Goal: Task Accomplishment & Management: Use online tool/utility

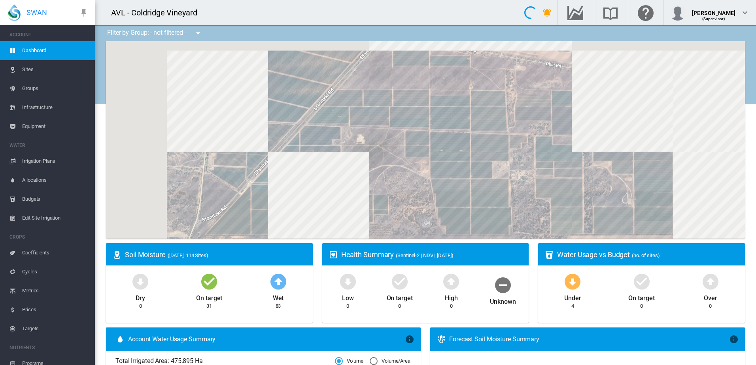
drag, startPoint x: 564, startPoint y: 162, endPoint x: 512, endPoint y: 174, distance: 54.1
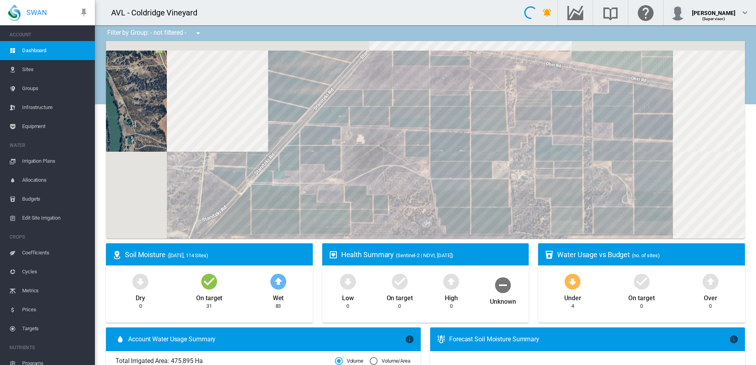
click at [512, 174] on div at bounding box center [425, 140] width 639 height 198
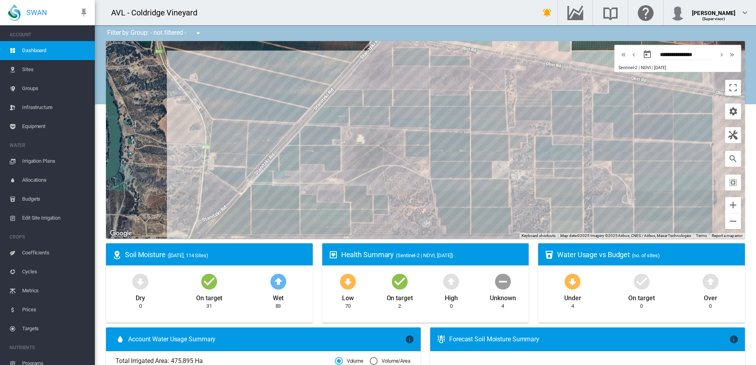
click at [47, 159] on span "Irrigation Plans" at bounding box center [55, 161] width 66 height 19
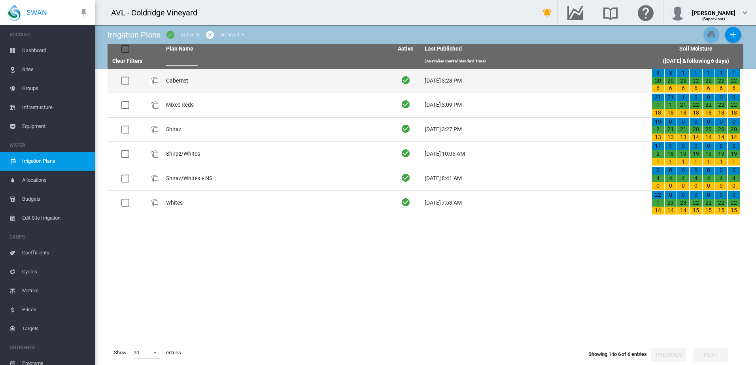
click at [210, 82] on td "Cabernet" at bounding box center [276, 81] width 227 height 24
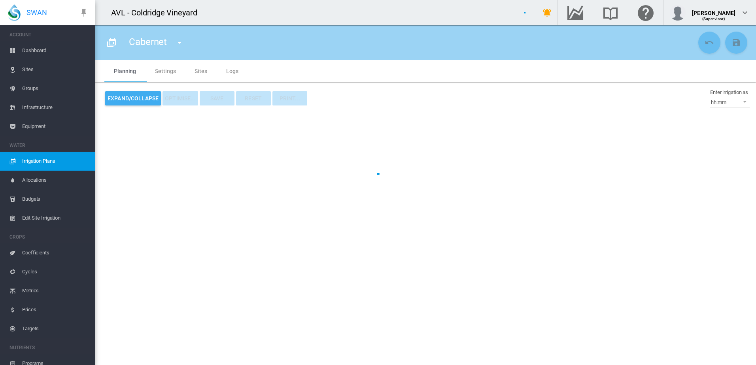
type input "********"
type input "*"
type input "*****"
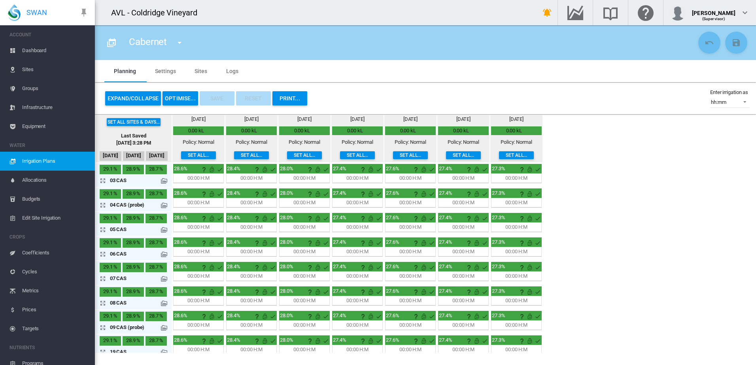
click at [172, 99] on button "OPTIMISE..." at bounding box center [181, 98] width 36 height 14
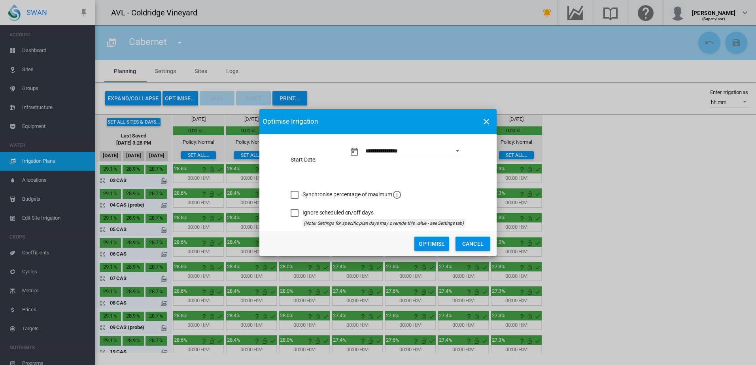
click at [377, 197] on span "Synchronise percentage of maximum" at bounding box center [351, 194] width 99 height 6
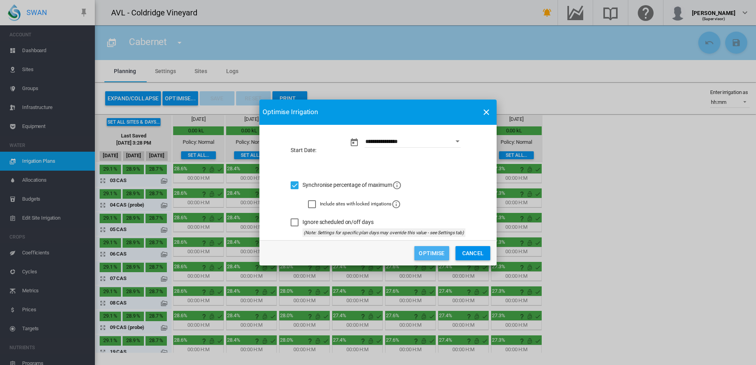
click at [431, 253] on button "Optimise" at bounding box center [431, 253] width 35 height 14
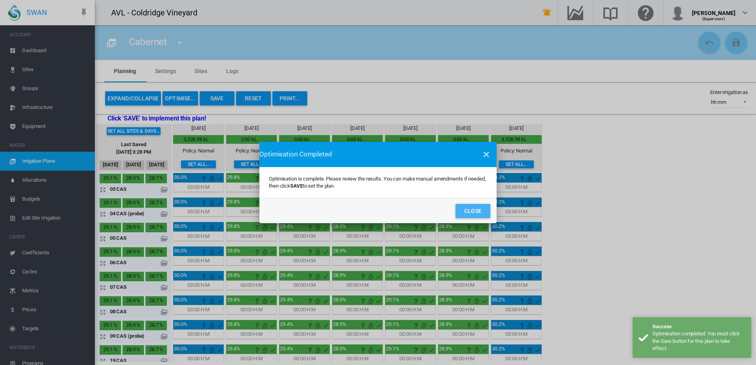
click at [484, 213] on button "Close" at bounding box center [473, 211] width 35 height 14
